Goal: Information Seeking & Learning: Learn about a topic

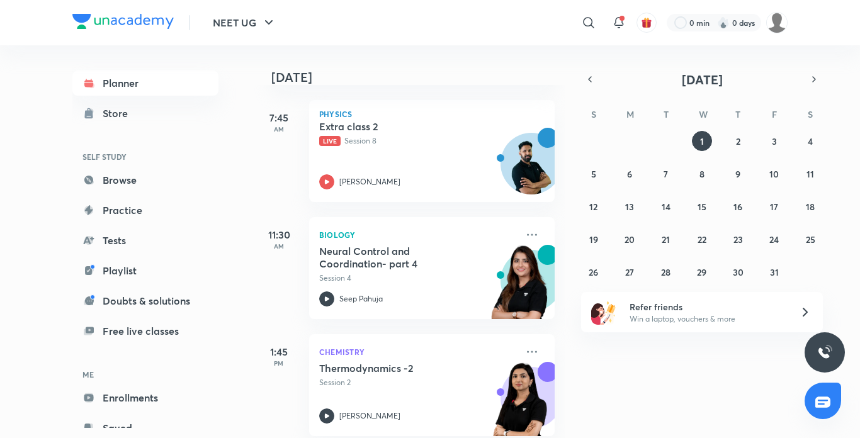
scroll to position [76, 0]
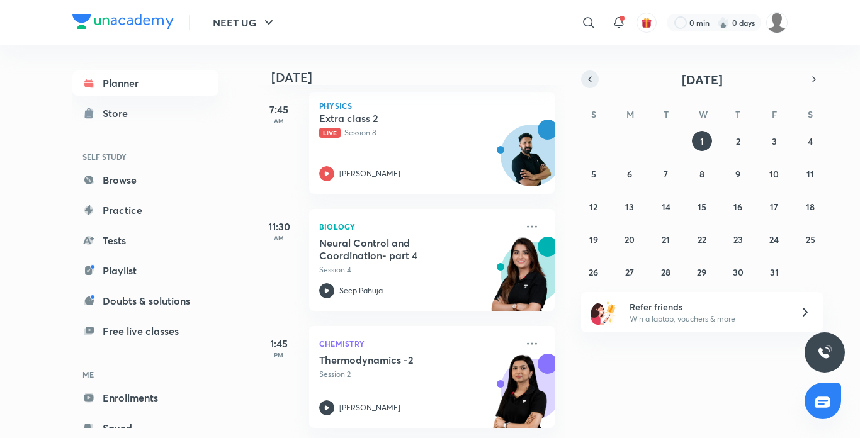
click at [589, 87] on button "button" at bounding box center [590, 79] width 18 height 18
click at [675, 266] on div "31 1 2 3 4 5 6 7 8 9 10 11 12 13 14 15 16 17 18 19 20 21 22 23 24 25 26 27 28 2…" at bounding box center [702, 206] width 242 height 151
click at [663, 271] on abbr "30" at bounding box center [665, 272] width 11 height 12
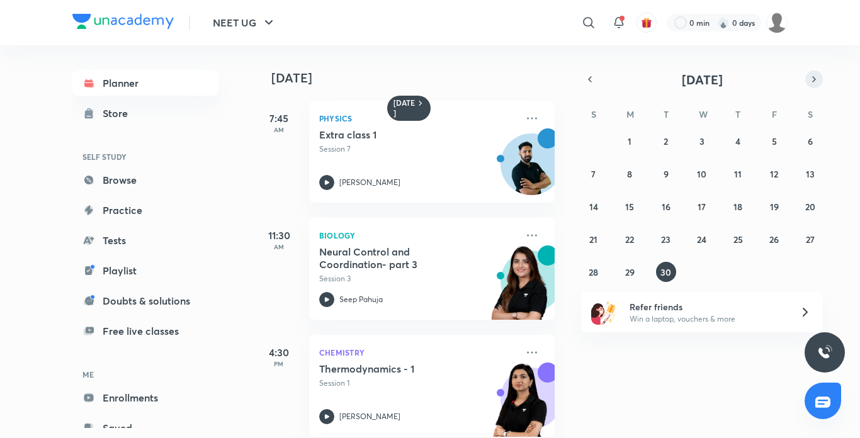
click at [821, 79] on button "button" at bounding box center [814, 79] width 18 height 18
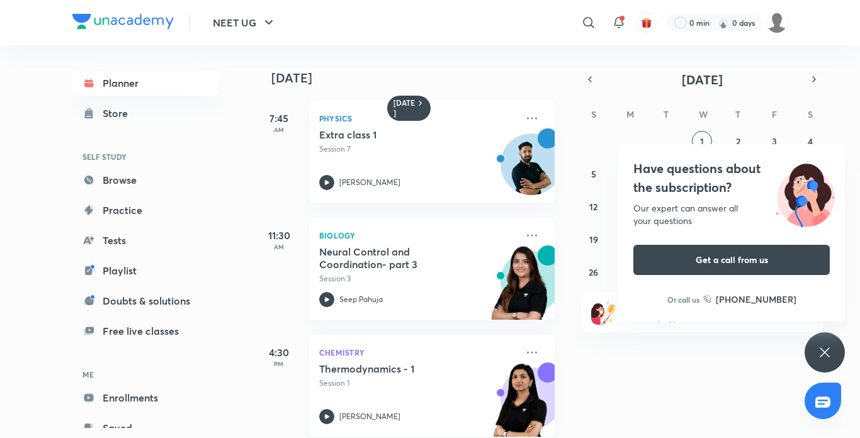
click at [815, 354] on div "Have questions about the subscription? Our expert can answer all your questions…" at bounding box center [824, 352] width 40 height 40
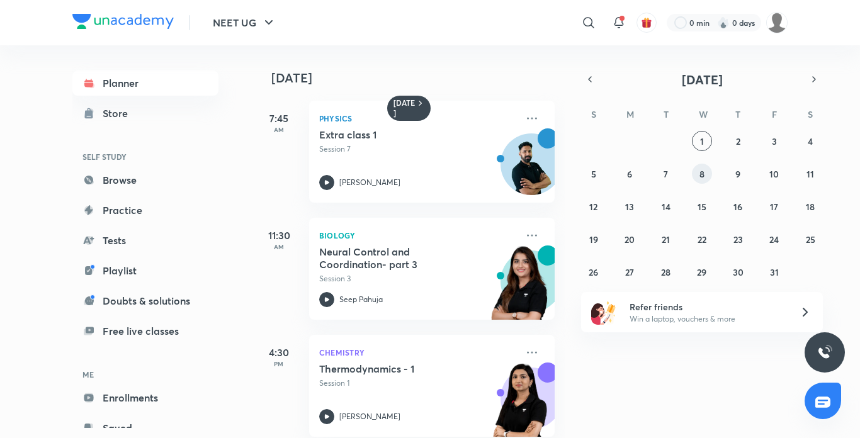
click at [702, 181] on button "8" at bounding box center [702, 174] width 20 height 20
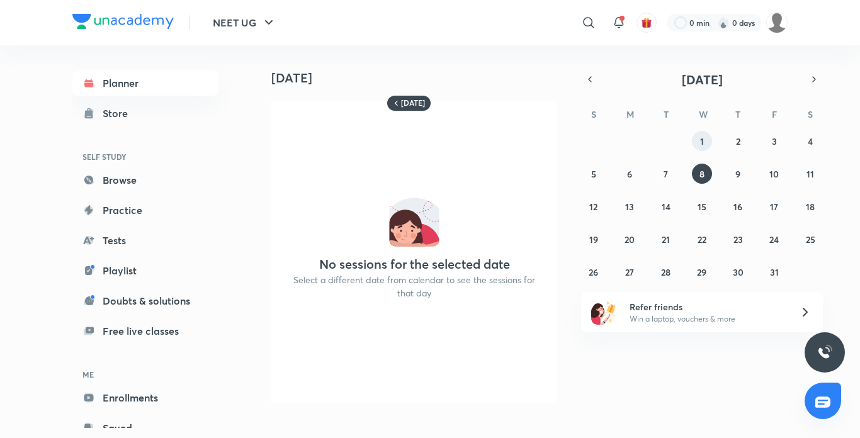
click at [704, 144] on button "1" at bounding box center [702, 141] width 20 height 20
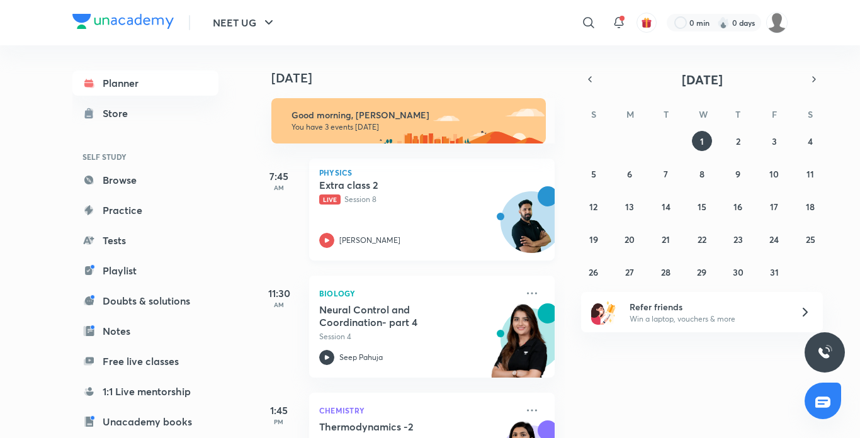
click at [325, 245] on icon at bounding box center [326, 240] width 15 height 15
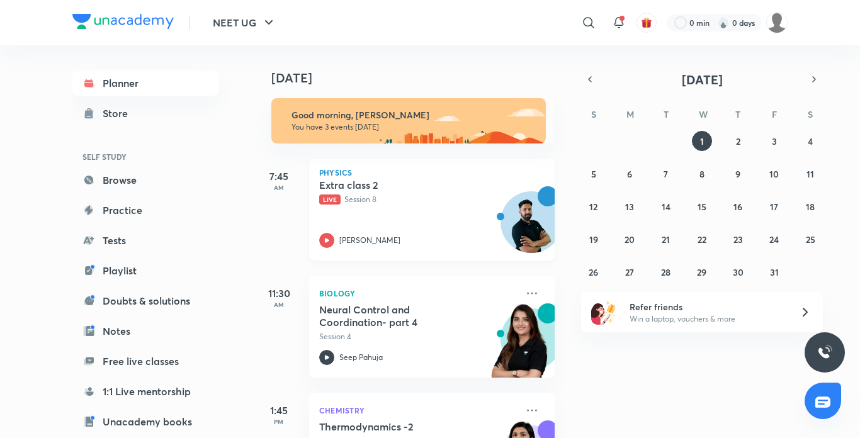
click at [332, 240] on icon at bounding box center [326, 240] width 15 height 15
click at [332, 241] on icon at bounding box center [326, 240] width 15 height 15
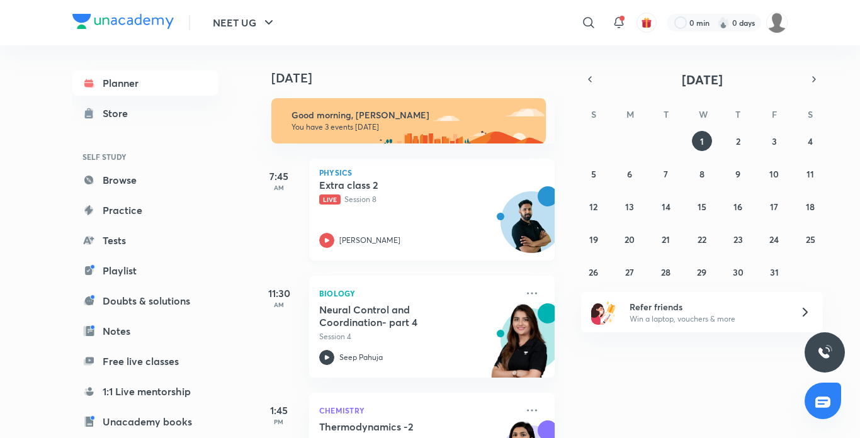
click at [327, 239] on icon at bounding box center [327, 240] width 4 height 4
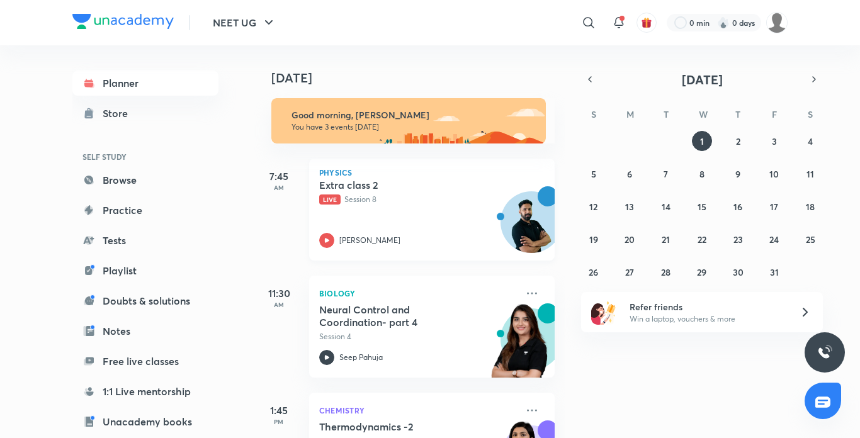
click at [327, 239] on icon at bounding box center [327, 240] width 4 height 4
click at [327, 206] on div "Extra class 2 Live Session 8 [PERSON_NAME]" at bounding box center [418, 213] width 198 height 69
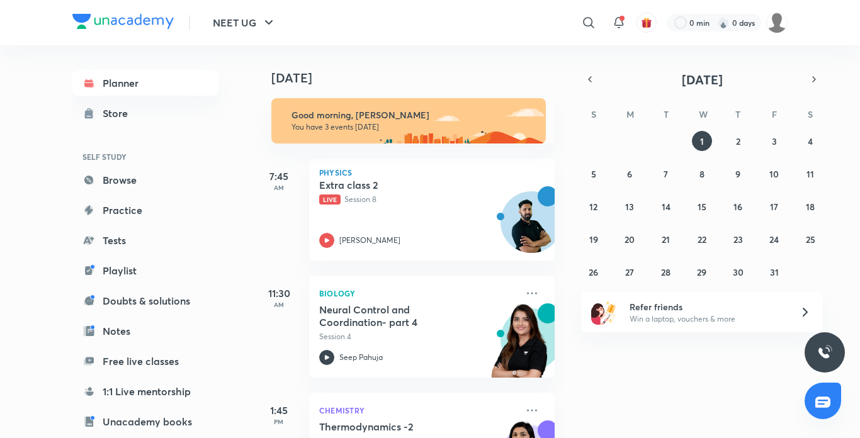
click at [853, 269] on div "NEET UG ​ 0 min 0 days Planner Store SELF STUDY Browse Practice Tests Playlist …" at bounding box center [430, 219] width 860 height 438
